Goal: Task Accomplishment & Management: Manage account settings

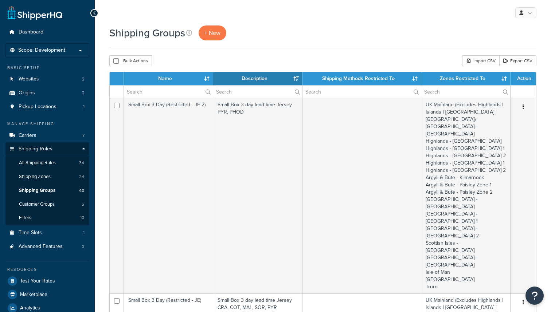
select select "15"
click at [36, 29] on span "Dashboard" at bounding box center [31, 32] width 25 height 6
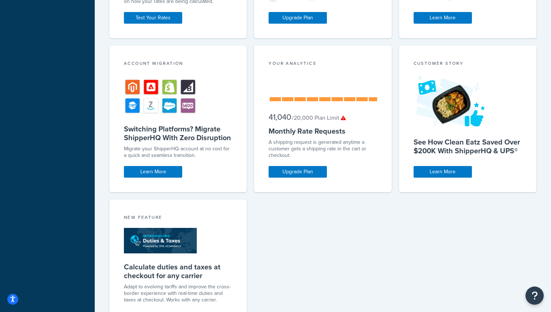
scroll to position [388, 0]
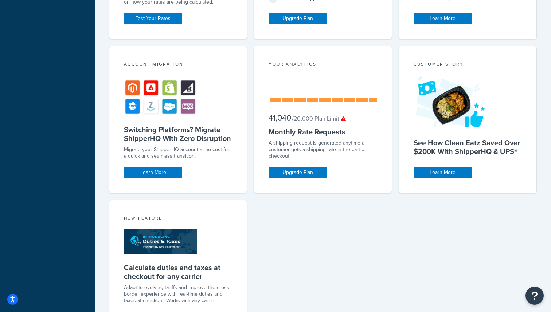
click at [336, 117] on small "/ 20,000 Plan Limit" at bounding box center [319, 118] width 54 height 8
click at [354, 124] on div "Your Analytics 41,040 / 20,000 Plan Limit Monthly Rate Requests A shipping requ…" at bounding box center [322, 119] width 137 height 147
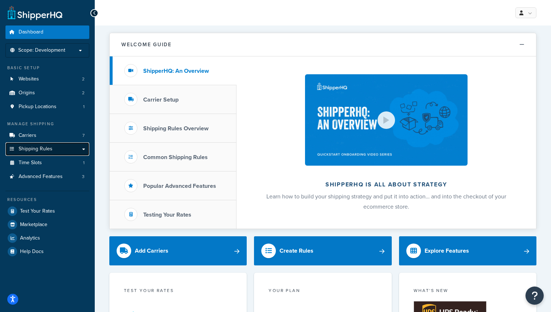
click at [42, 152] on span "Shipping Rules" at bounding box center [36, 149] width 34 height 6
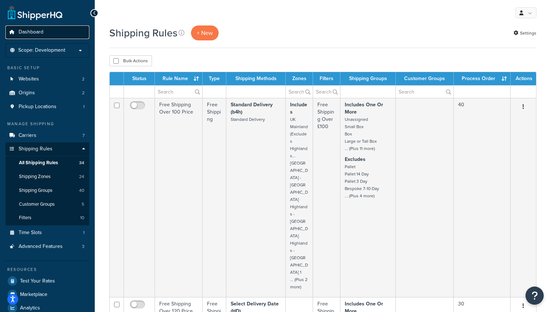
click at [39, 32] on span "Dashboard" at bounding box center [31, 32] width 25 height 6
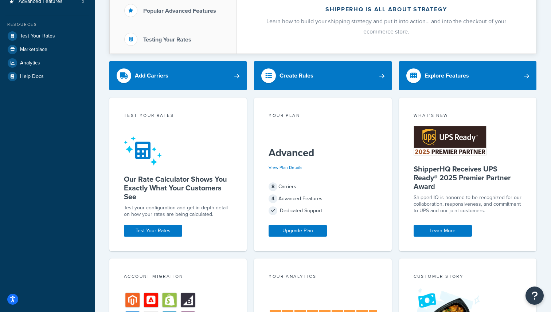
scroll to position [321, 0]
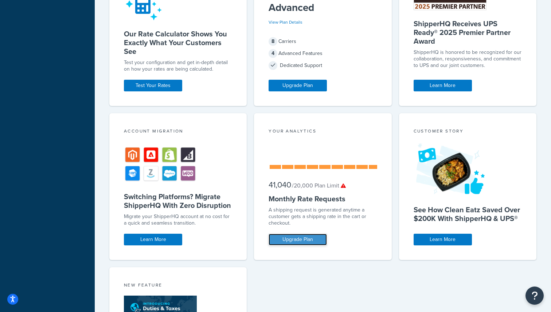
click at [309, 242] on link "Upgrade Plan" at bounding box center [298, 240] width 58 height 12
click at [295, 236] on link "Upgrade Plan" at bounding box center [298, 240] width 58 height 12
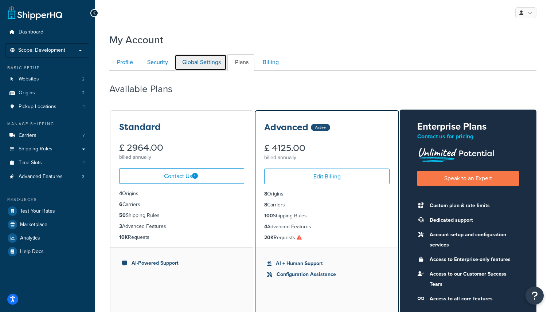
click at [212, 58] on link "Global Settings" at bounding box center [201, 62] width 52 height 16
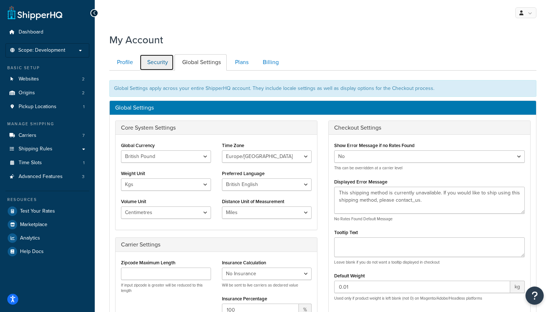
click at [159, 60] on link "Security" at bounding box center [157, 62] width 34 height 16
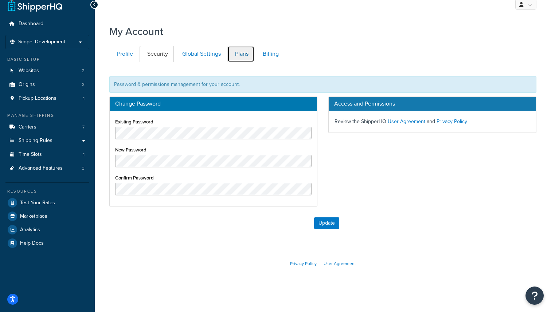
click at [239, 59] on link "Plans" at bounding box center [240, 54] width 27 height 16
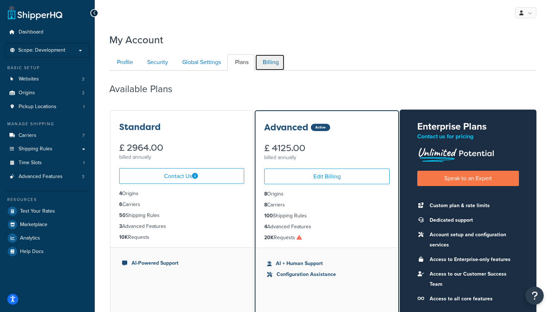
click at [269, 62] on link "Billing" at bounding box center [270, 62] width 30 height 16
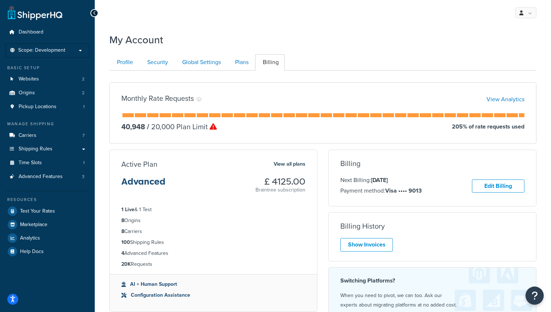
scroll to position [71, 0]
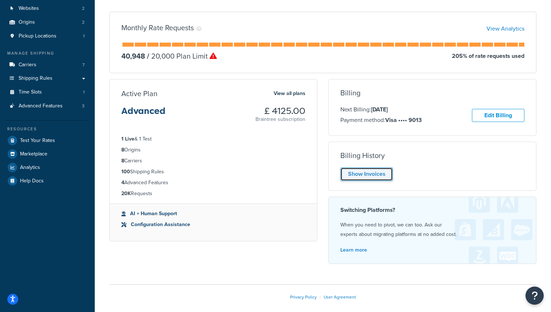
click at [372, 178] on link "Show Invoices" at bounding box center [366, 174] width 52 height 13
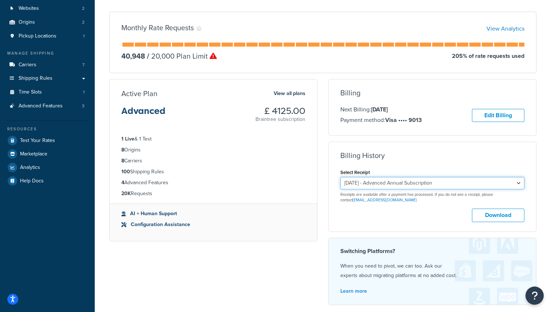
click at [397, 185] on select "June 26, 2025 - Advanced Annual Subscription July 31, 2024 - Advanced Annual Su…" at bounding box center [432, 183] width 184 height 12
